Goal: Find specific page/section: Find specific page/section

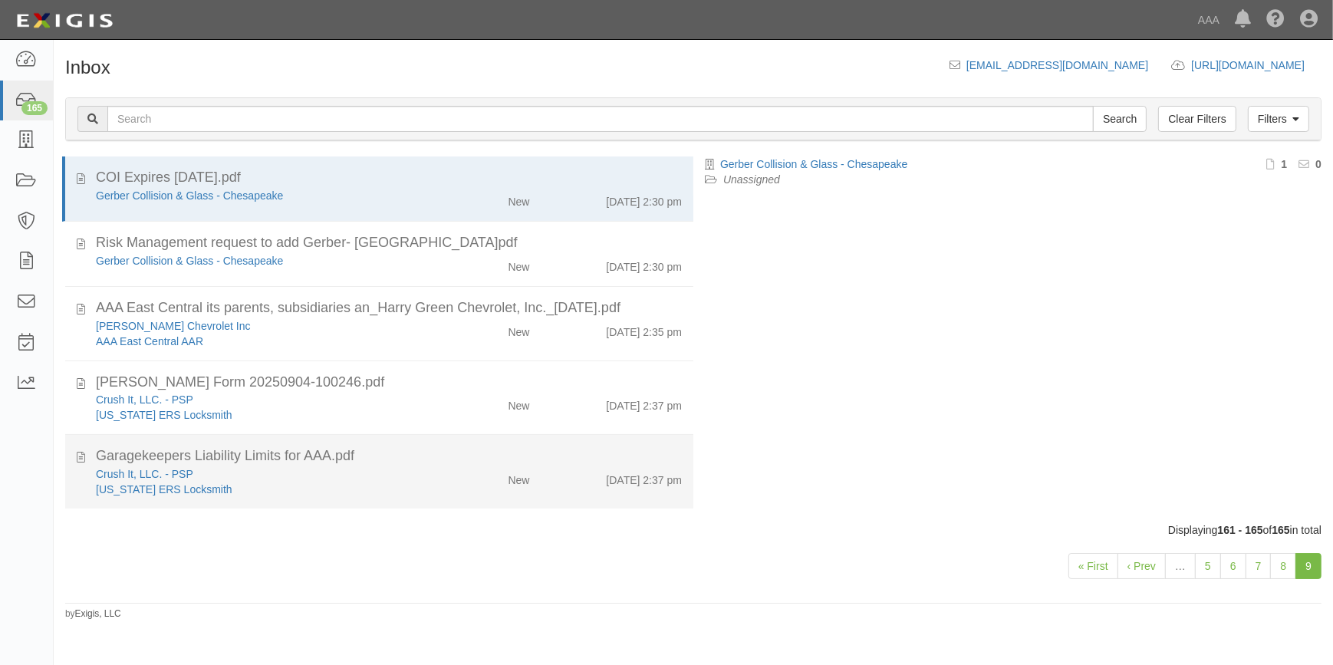
drag, startPoint x: 0, startPoint y: 0, endPoint x: 302, endPoint y: 472, distance: 560.7
click at [302, 472] on div "Crush It, LLC. - PSP" at bounding box center [262, 473] width 332 height 15
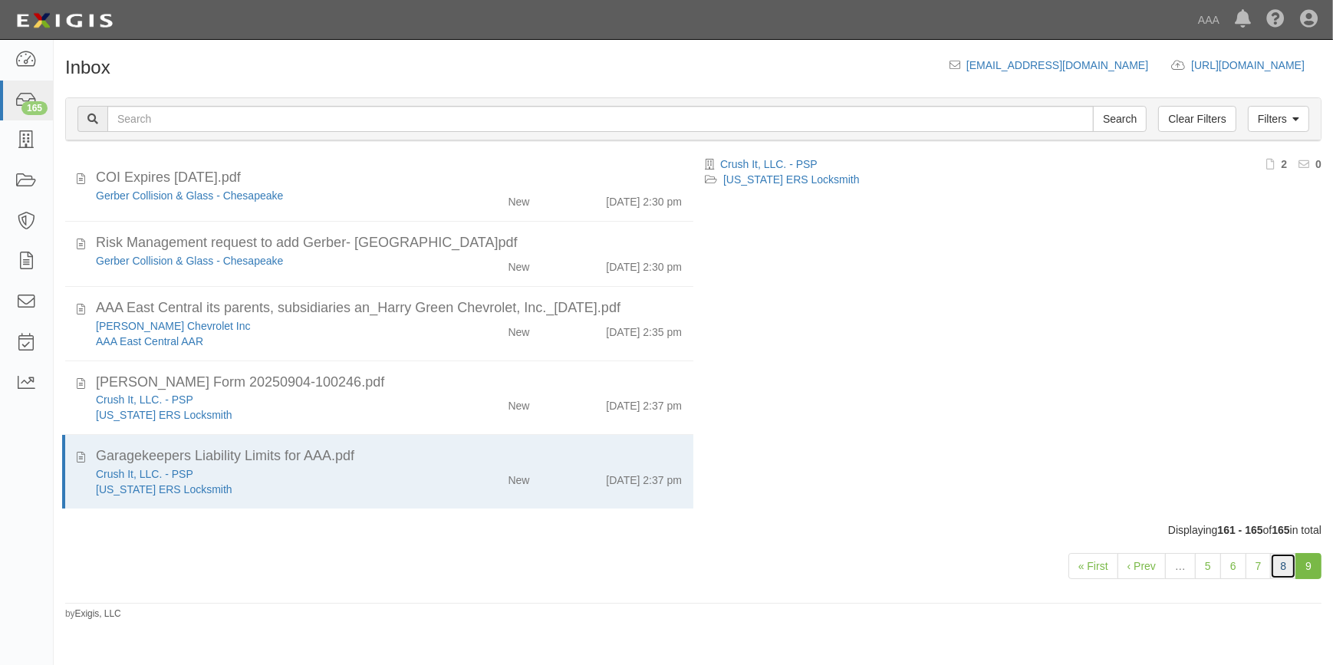
click at [1274, 571] on link "8" at bounding box center [1283, 566] width 26 height 26
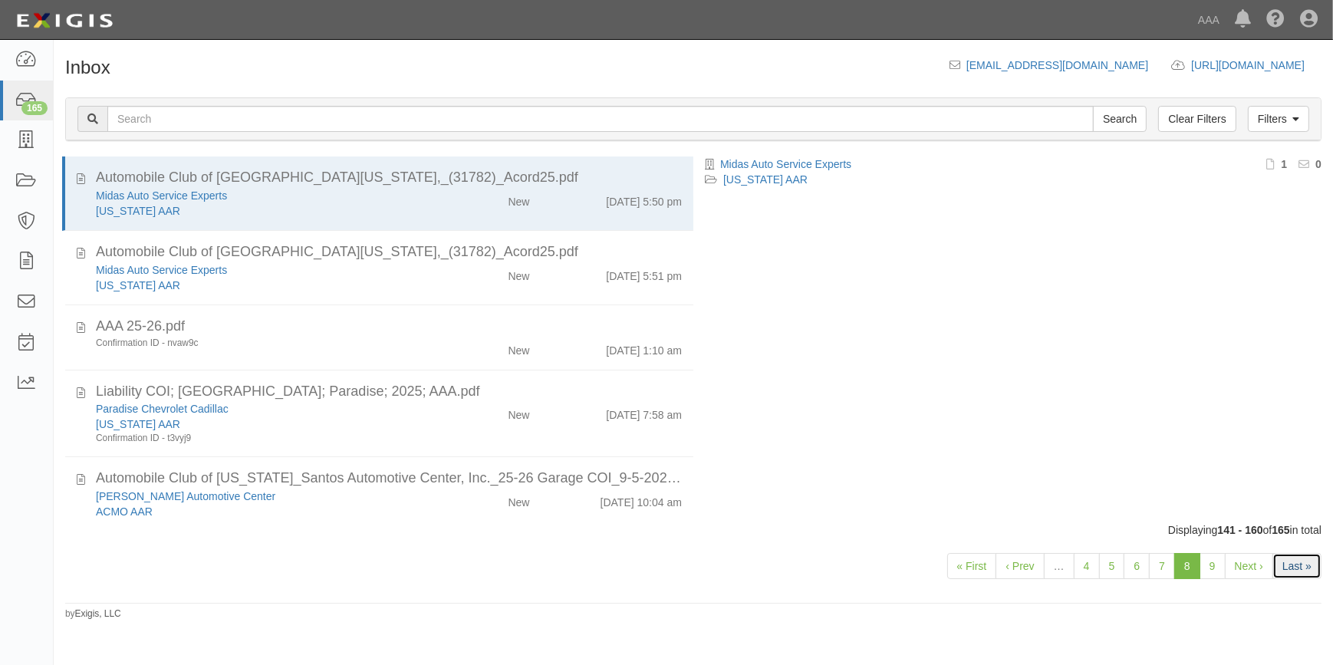
click at [1309, 562] on link "Last »" at bounding box center [1296, 566] width 49 height 26
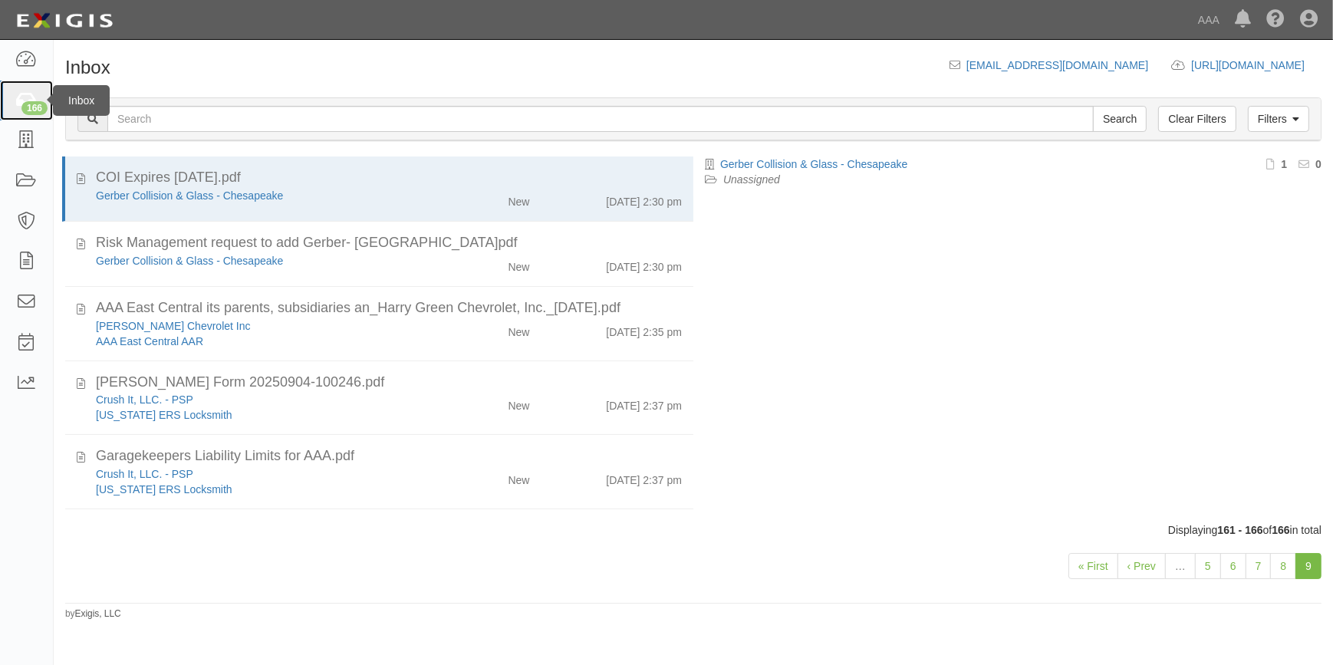
click at [18, 99] on icon at bounding box center [25, 101] width 21 height 18
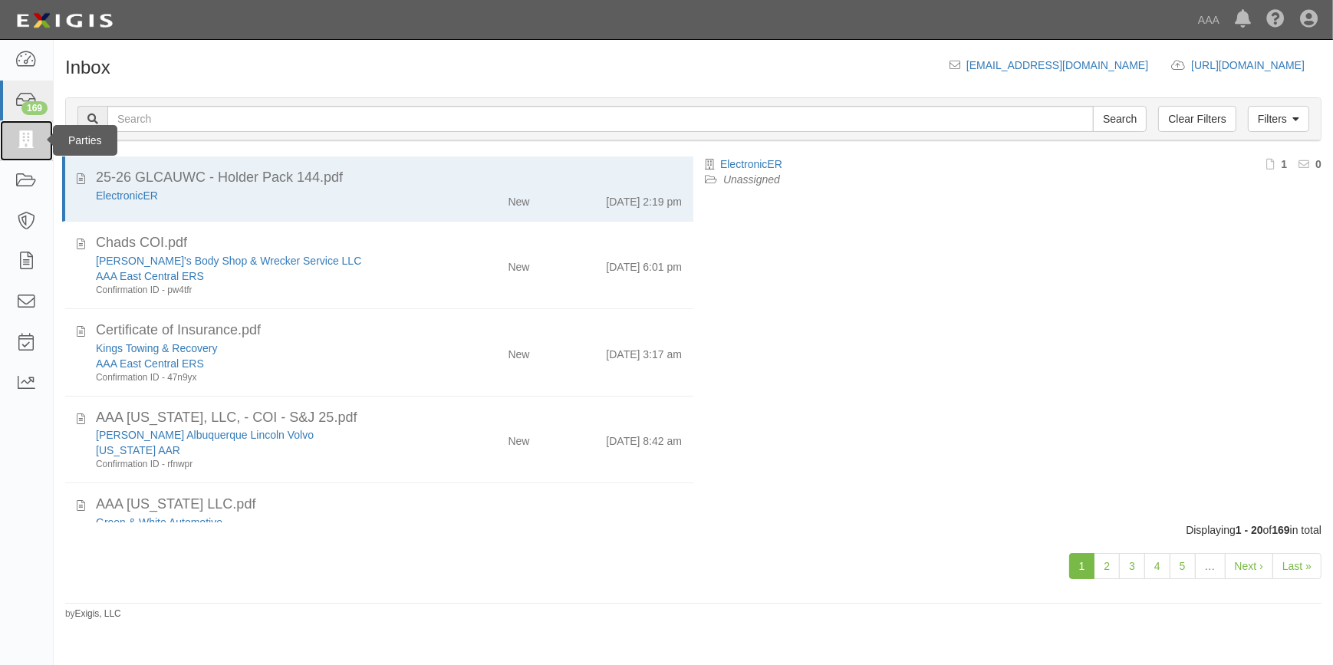
click at [41, 147] on link at bounding box center [26, 140] width 53 height 41
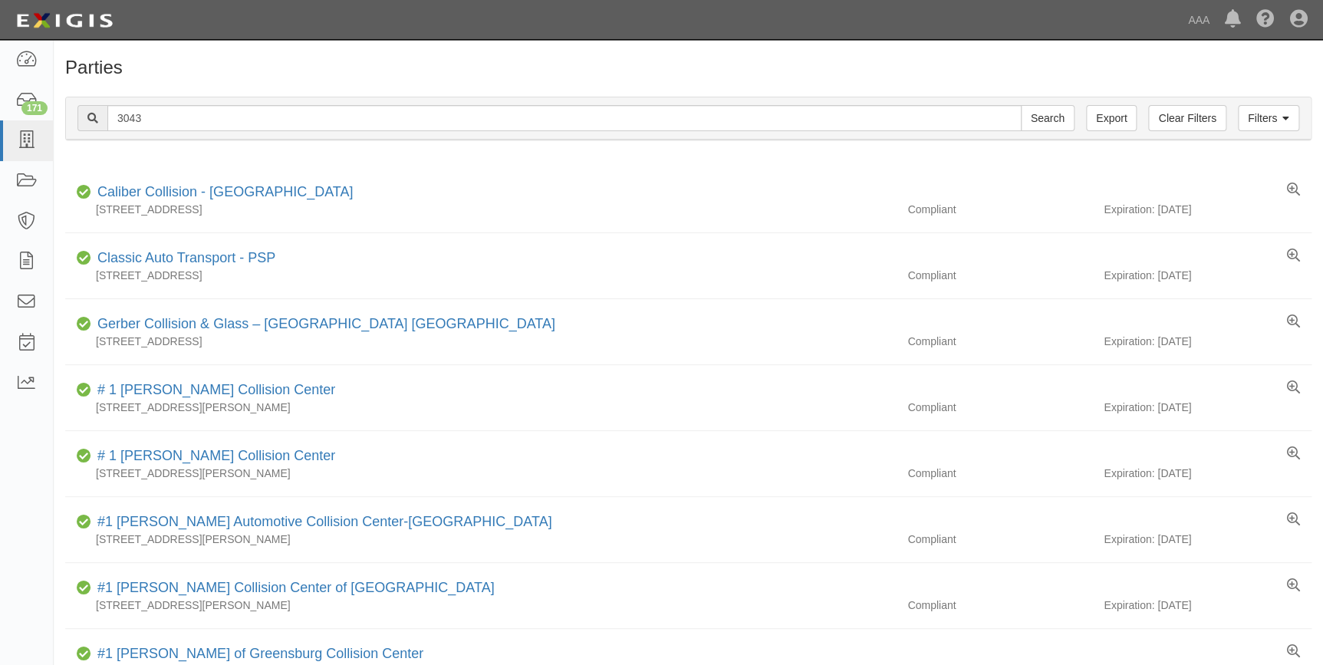
type input "3043"
click at [1021, 105] on input "Search" at bounding box center [1048, 118] width 54 height 26
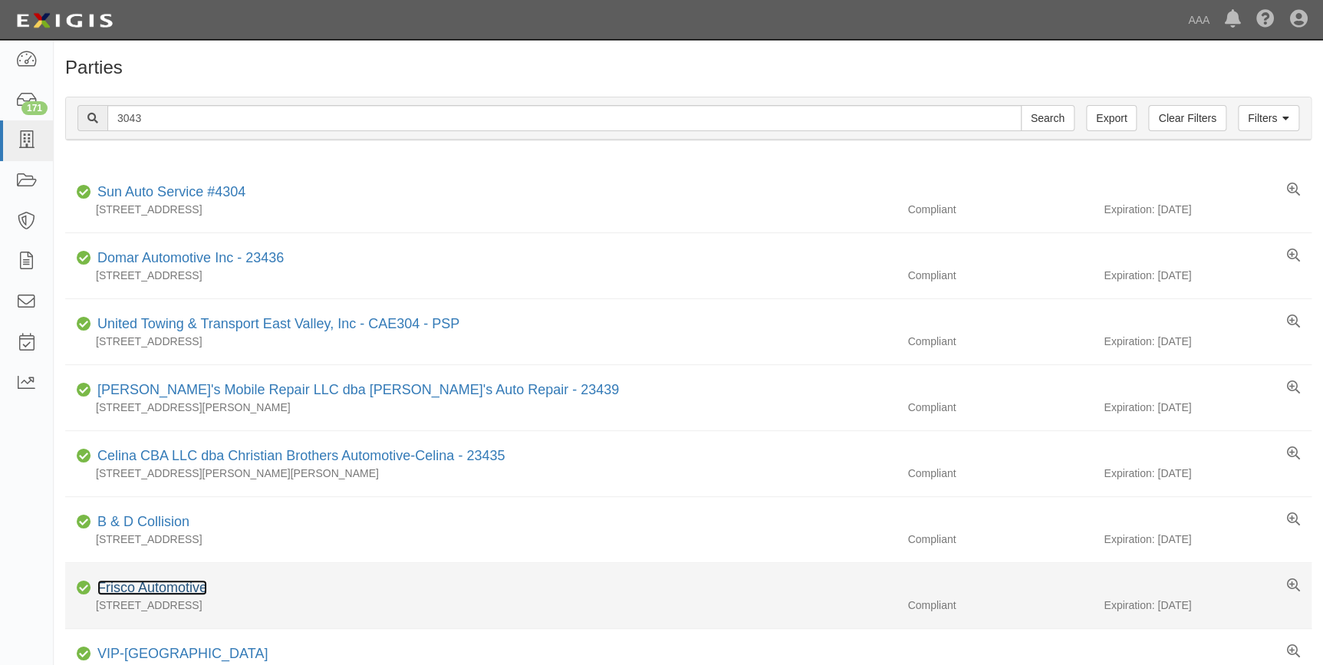
click at [133, 580] on link "Frisco Automotive" at bounding box center [152, 587] width 110 height 15
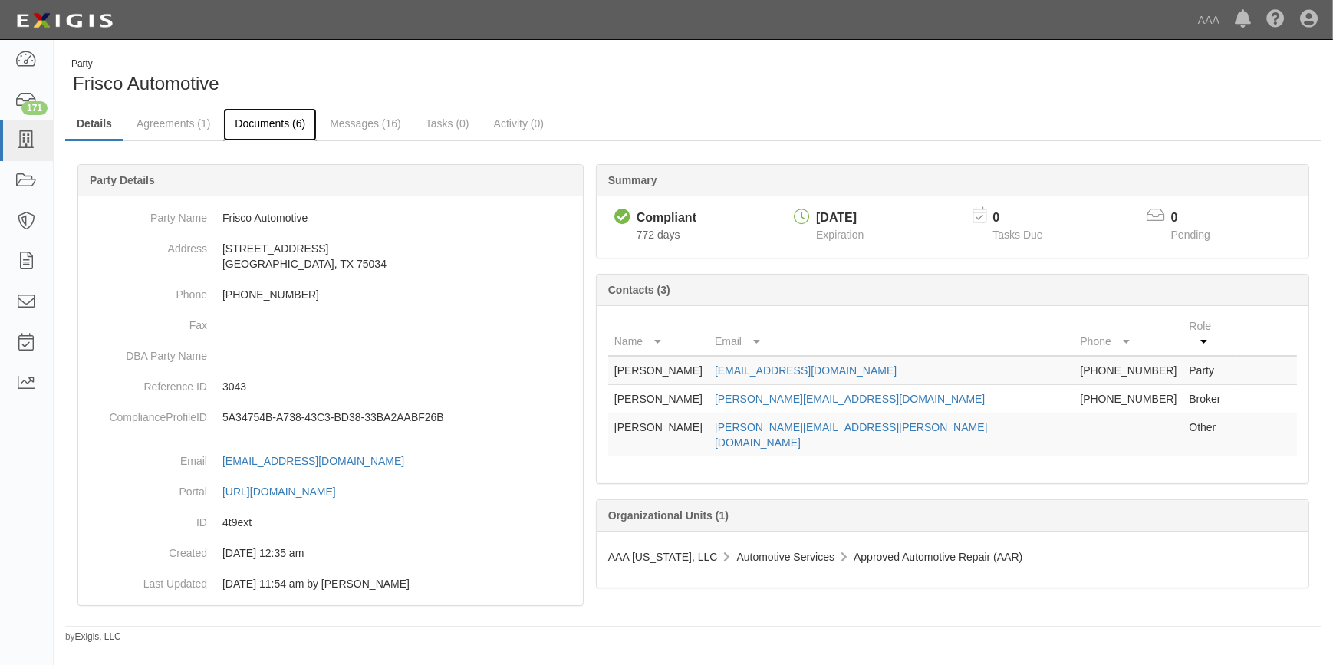
click at [250, 120] on link "Documents (6)" at bounding box center [270, 124] width 94 height 33
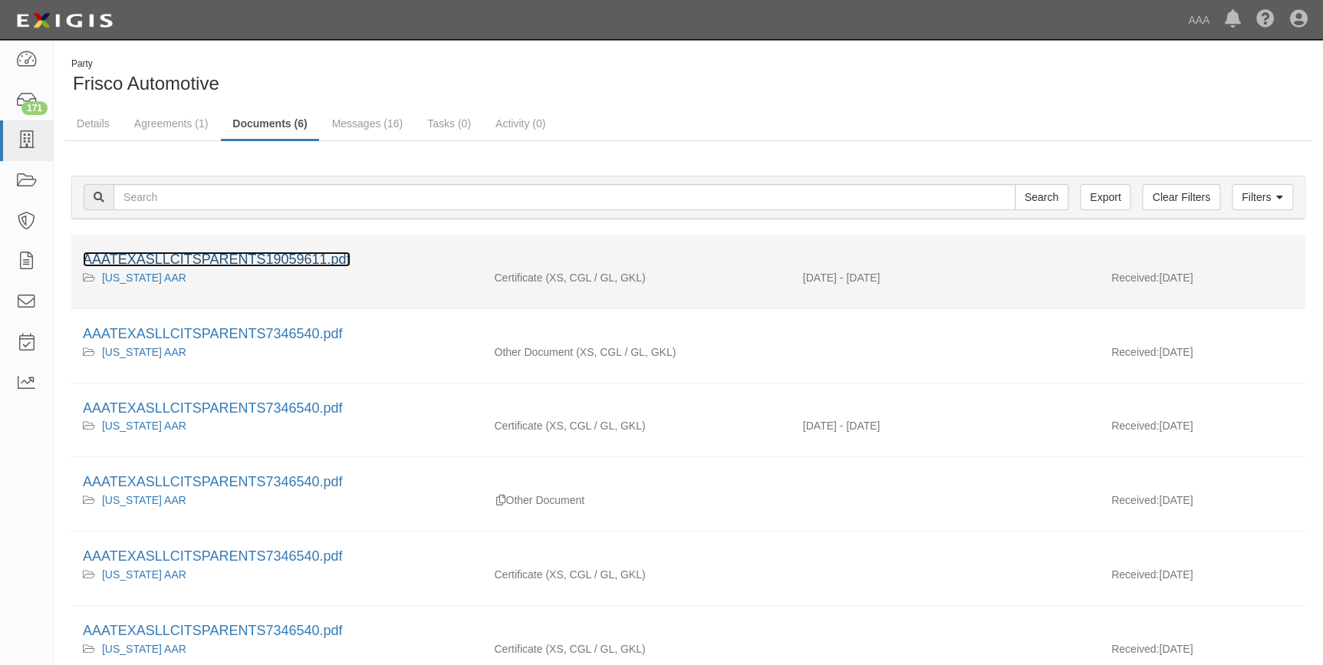
click at [268, 257] on link "AAATEXASLLCITSPARENTS19059611.pdf" at bounding box center [217, 259] width 268 height 15
